Goal: Task Accomplishment & Management: Use online tool/utility

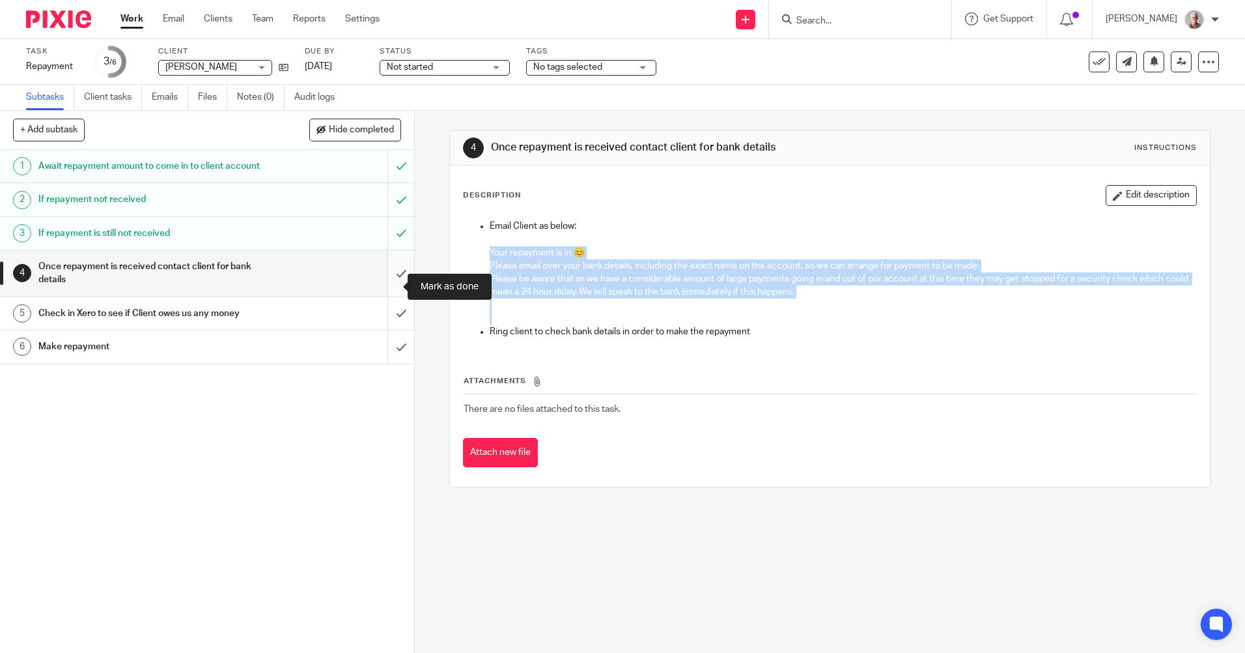
click at [388, 285] on input "submit" at bounding box center [207, 273] width 414 height 46
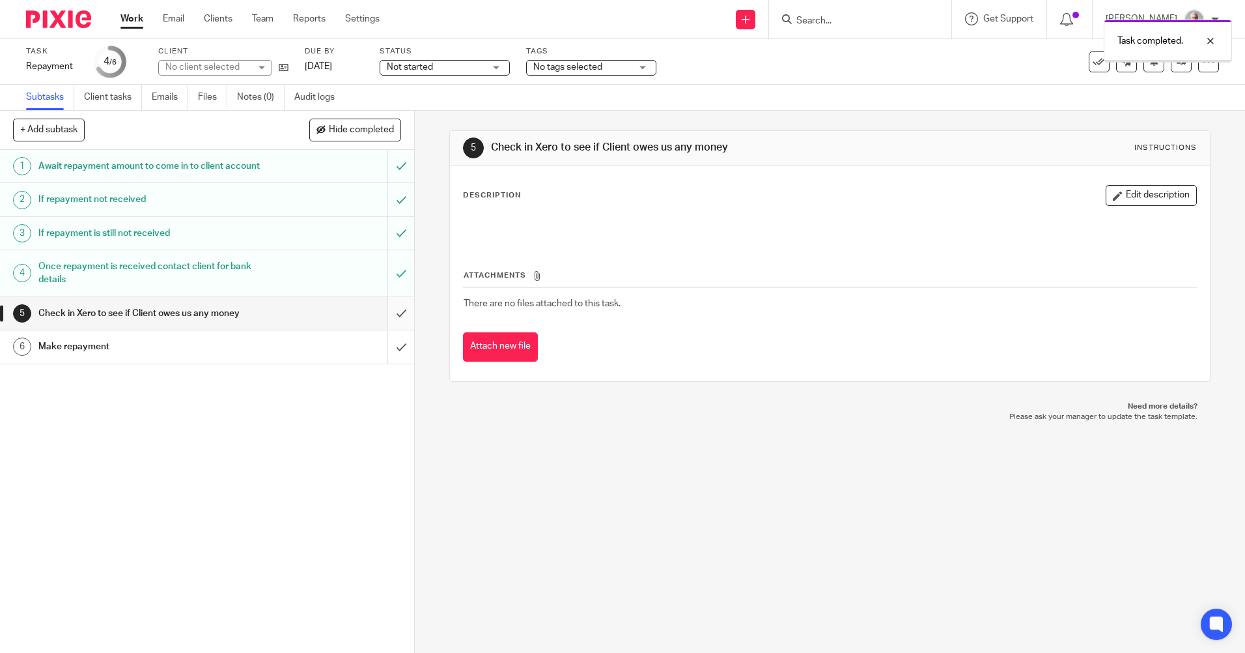
click at [386, 324] on input "submit" at bounding box center [207, 313] width 414 height 33
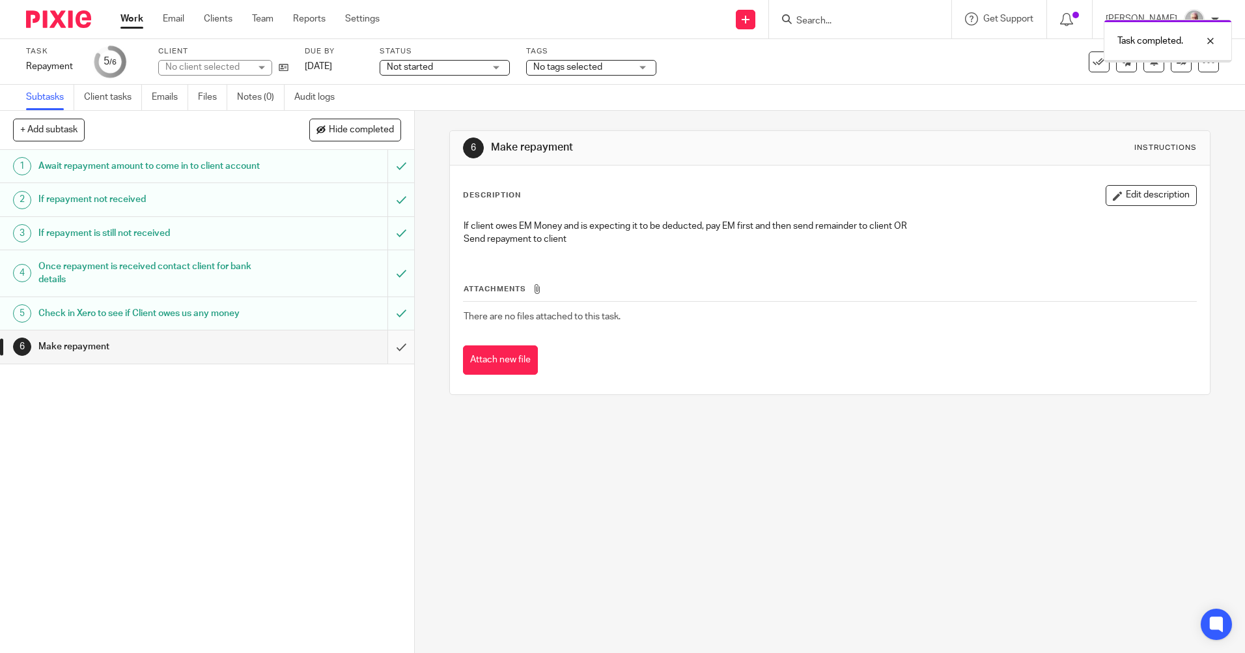
click at [389, 360] on input "submit" at bounding box center [207, 346] width 414 height 33
